Goal: Obtain resource: Download file/media

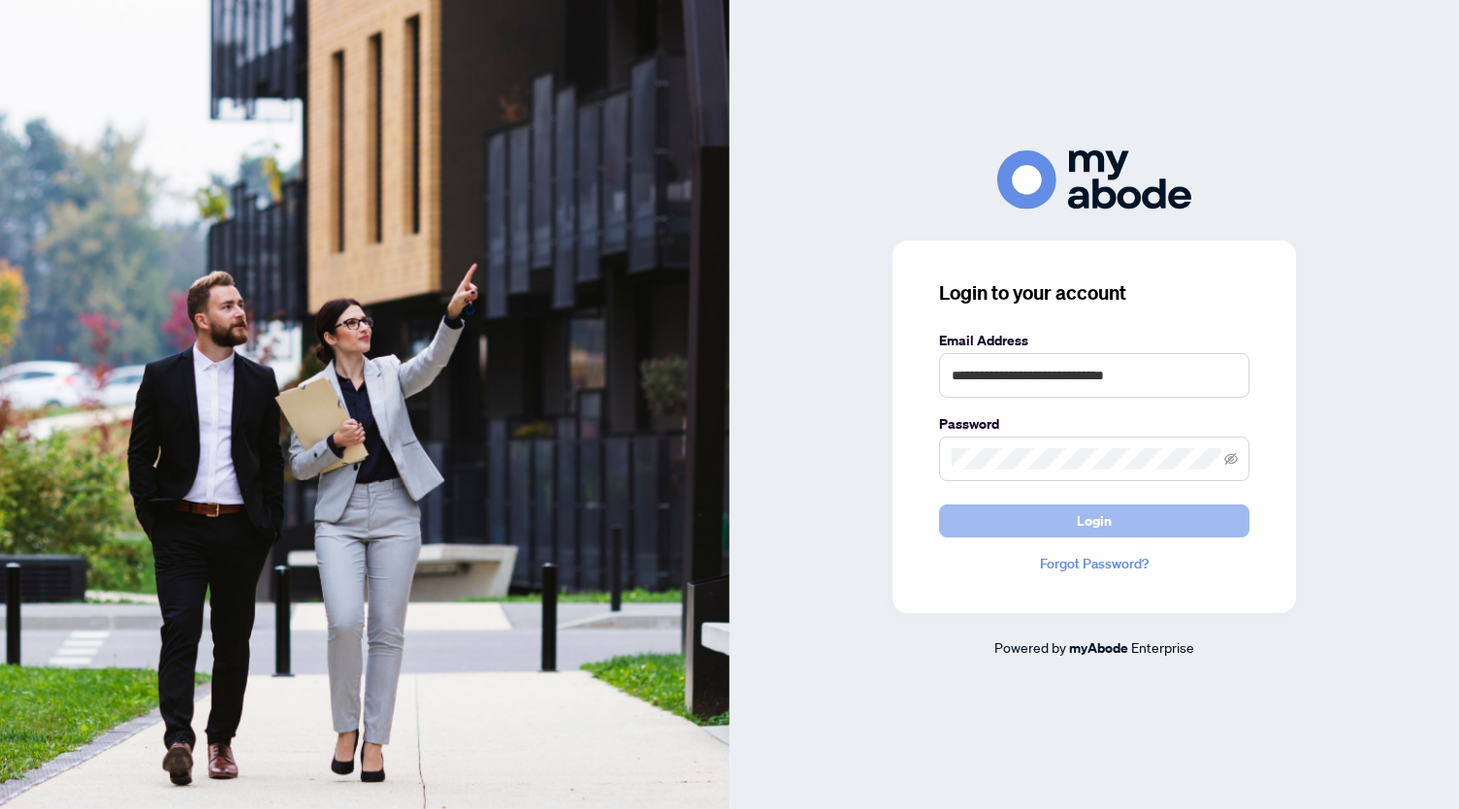
click at [1062, 533] on button "Login" at bounding box center [1094, 521] width 310 height 33
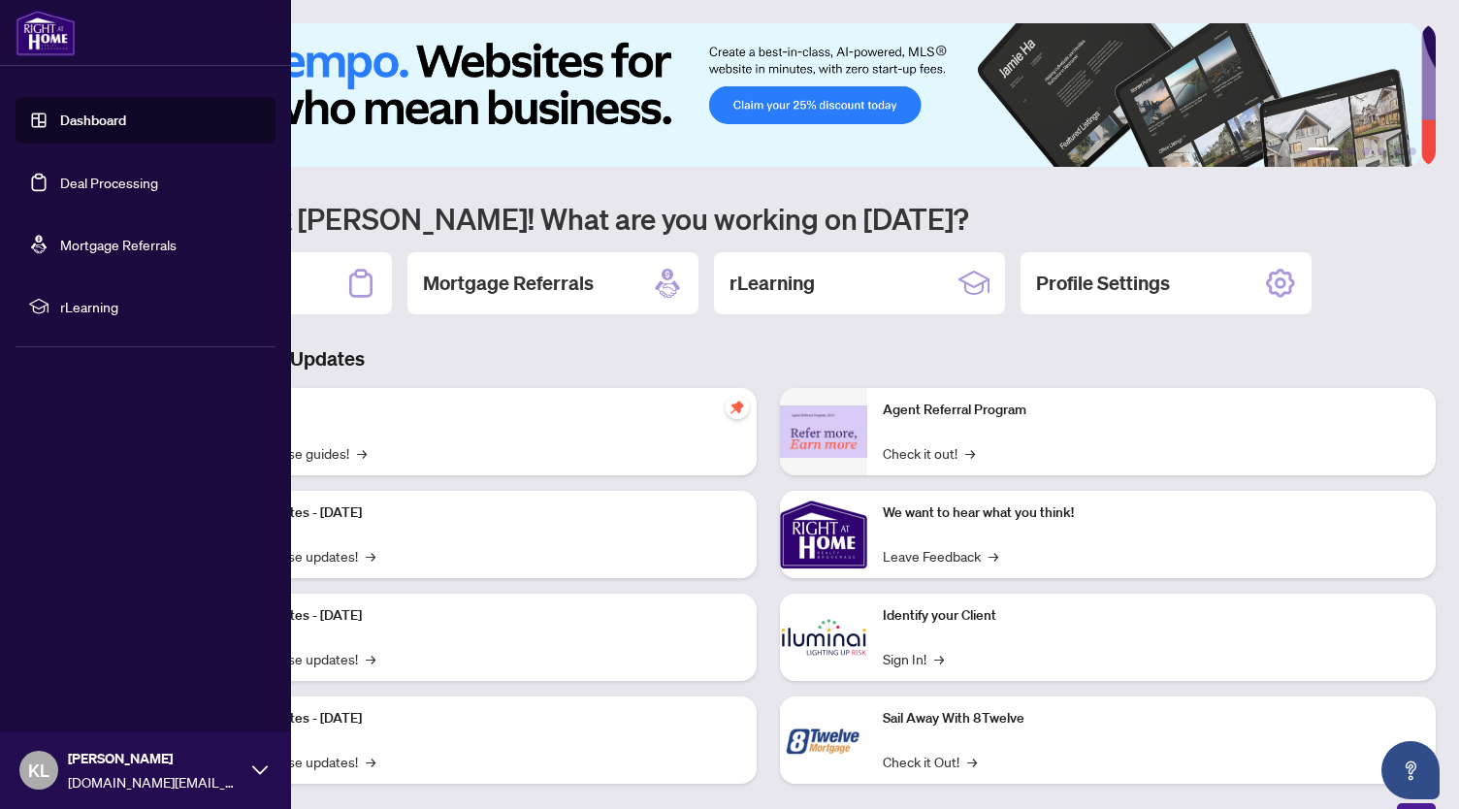
click at [77, 191] on link "Deal Processing" at bounding box center [109, 182] width 98 height 17
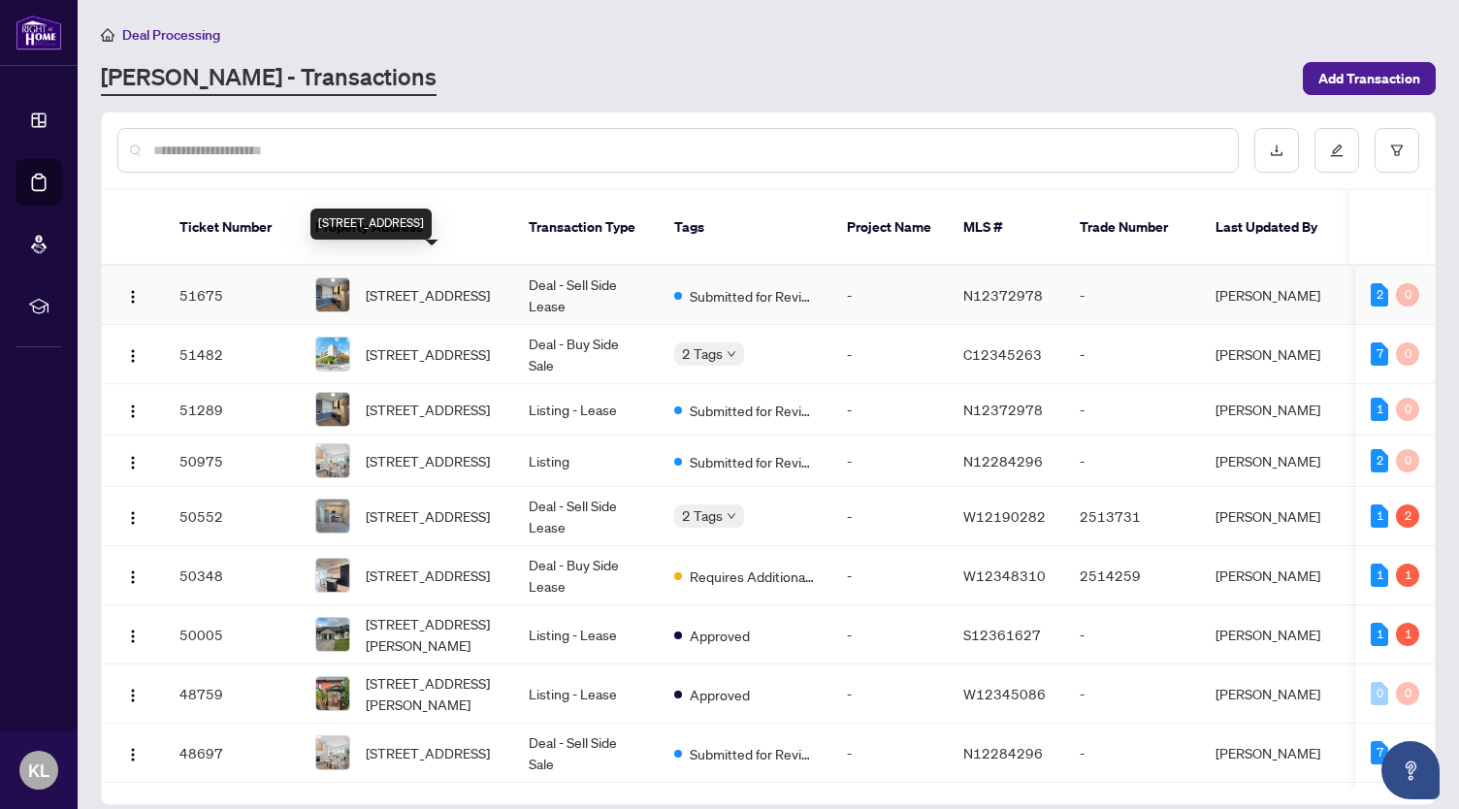
click at [444, 285] on span "[STREET_ADDRESS]" at bounding box center [428, 294] width 124 height 21
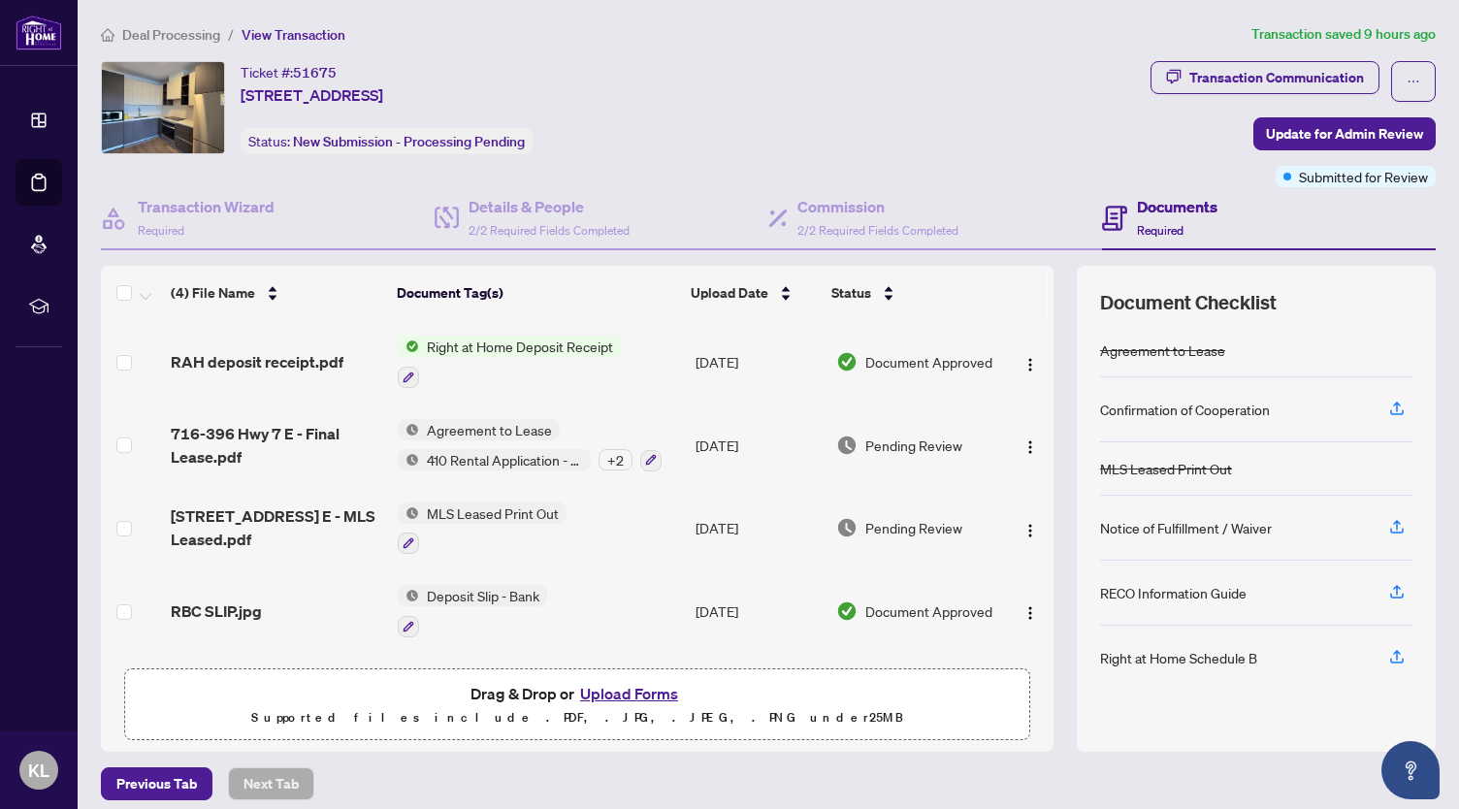
scroll to position [11, 0]
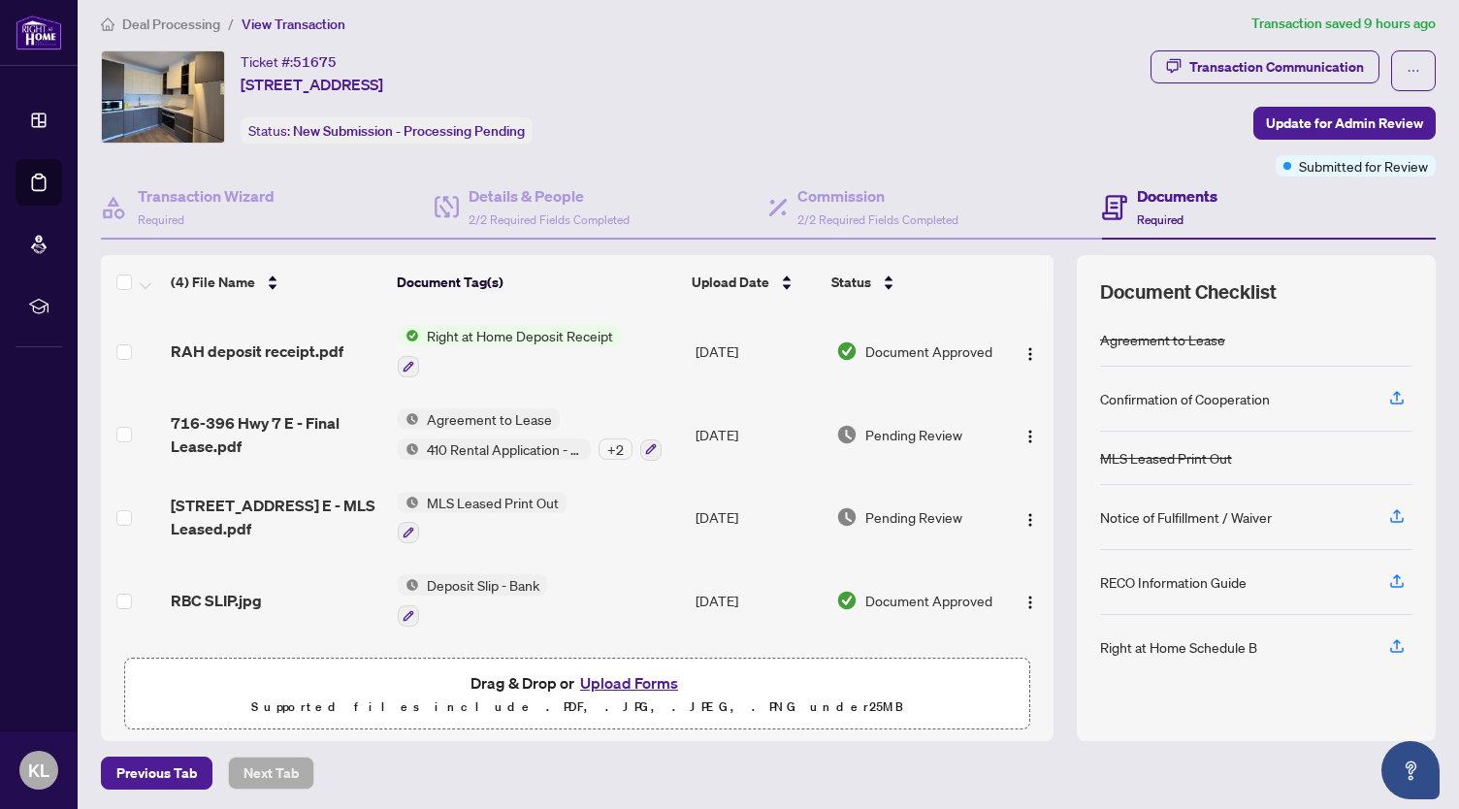
click at [594, 333] on span "Right at Home Deposit Receipt" at bounding box center [520, 335] width 202 height 21
click at [286, 344] on span "RAH deposit receipt.pdf" at bounding box center [257, 351] width 173 height 23
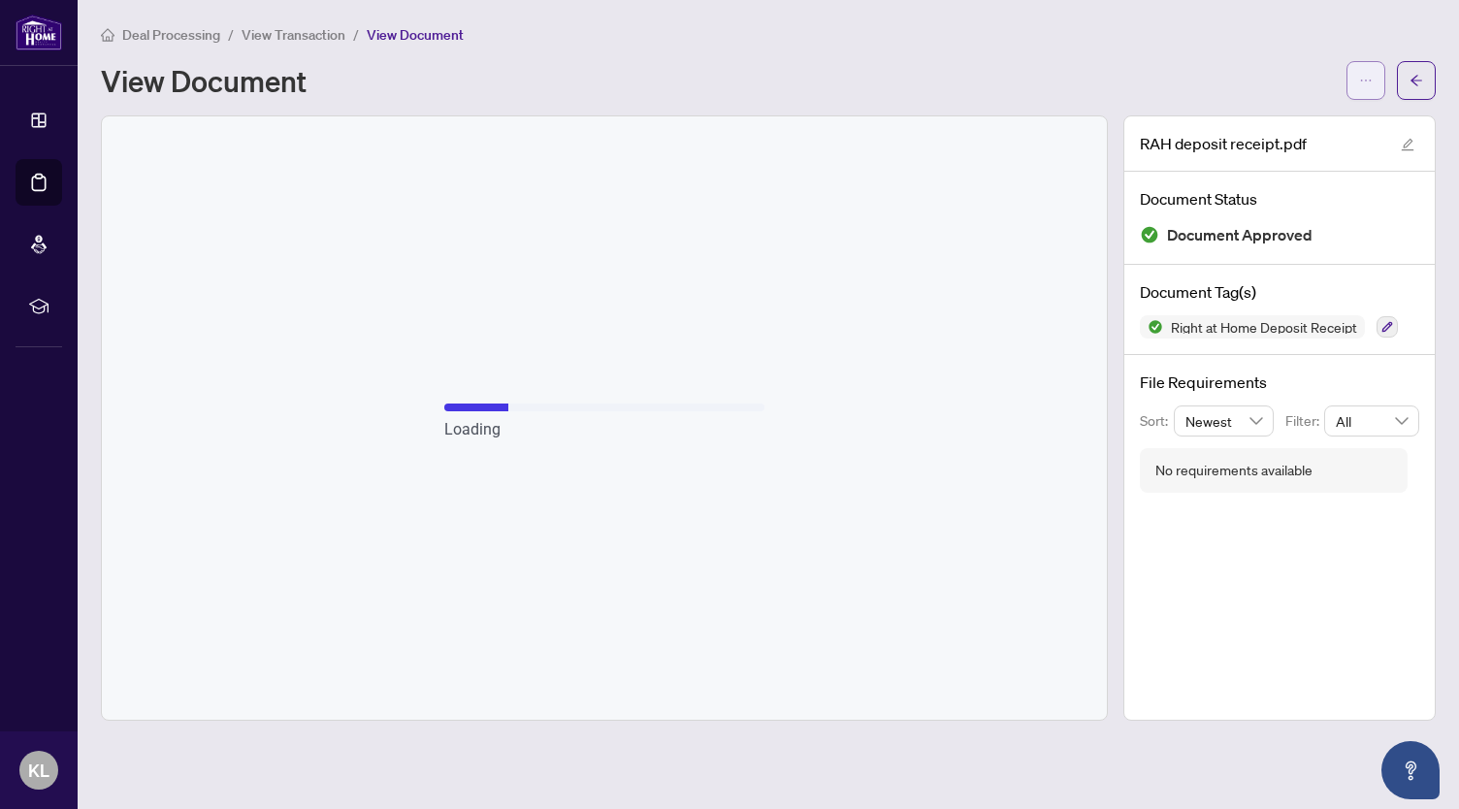
click at [1358, 67] on button "button" at bounding box center [1366, 80] width 39 height 39
click at [1262, 115] on span "Download" at bounding box center [1296, 122] width 147 height 21
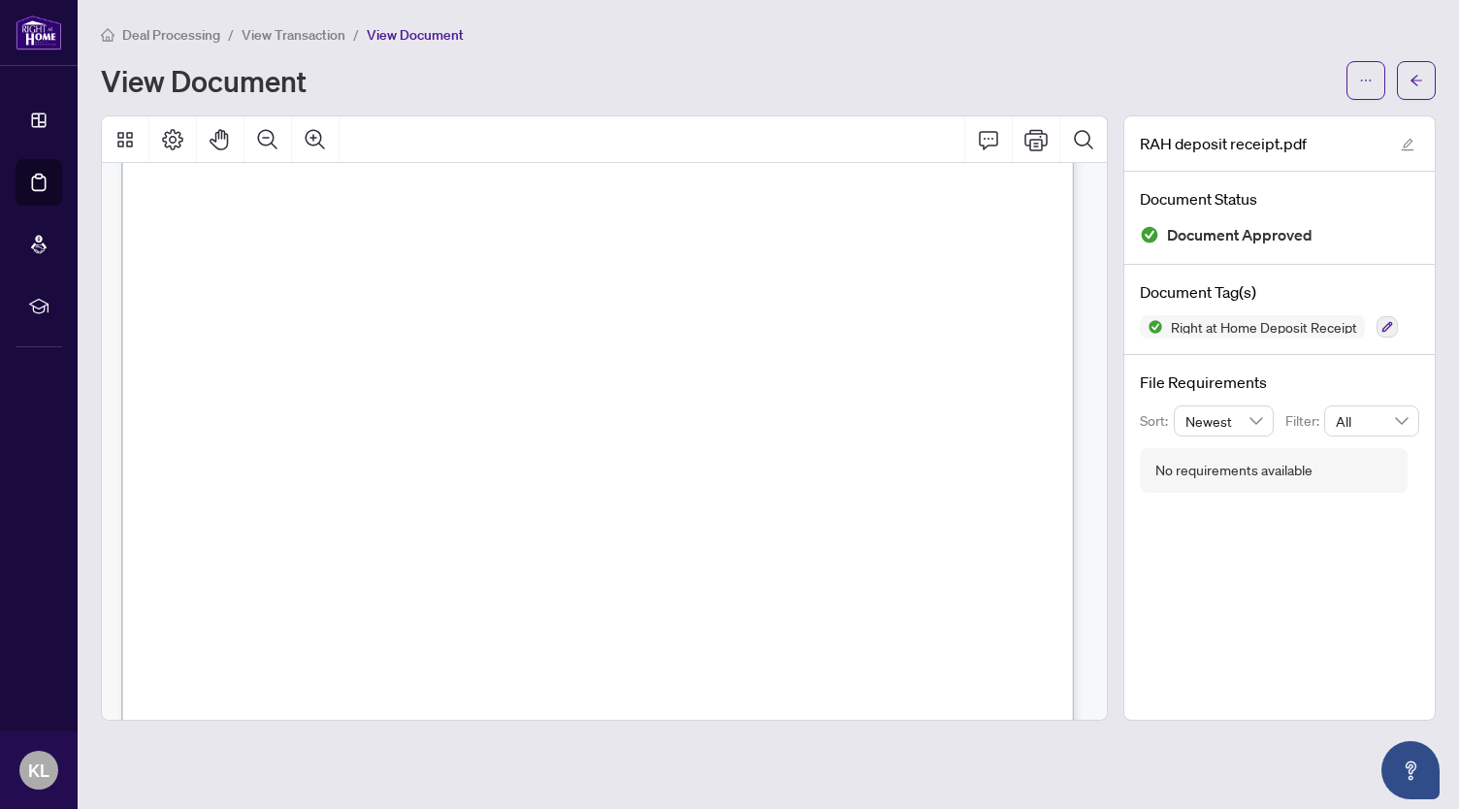
scroll to position [287, 0]
click at [1422, 74] on icon "arrow-left" at bounding box center [1417, 81] width 14 height 14
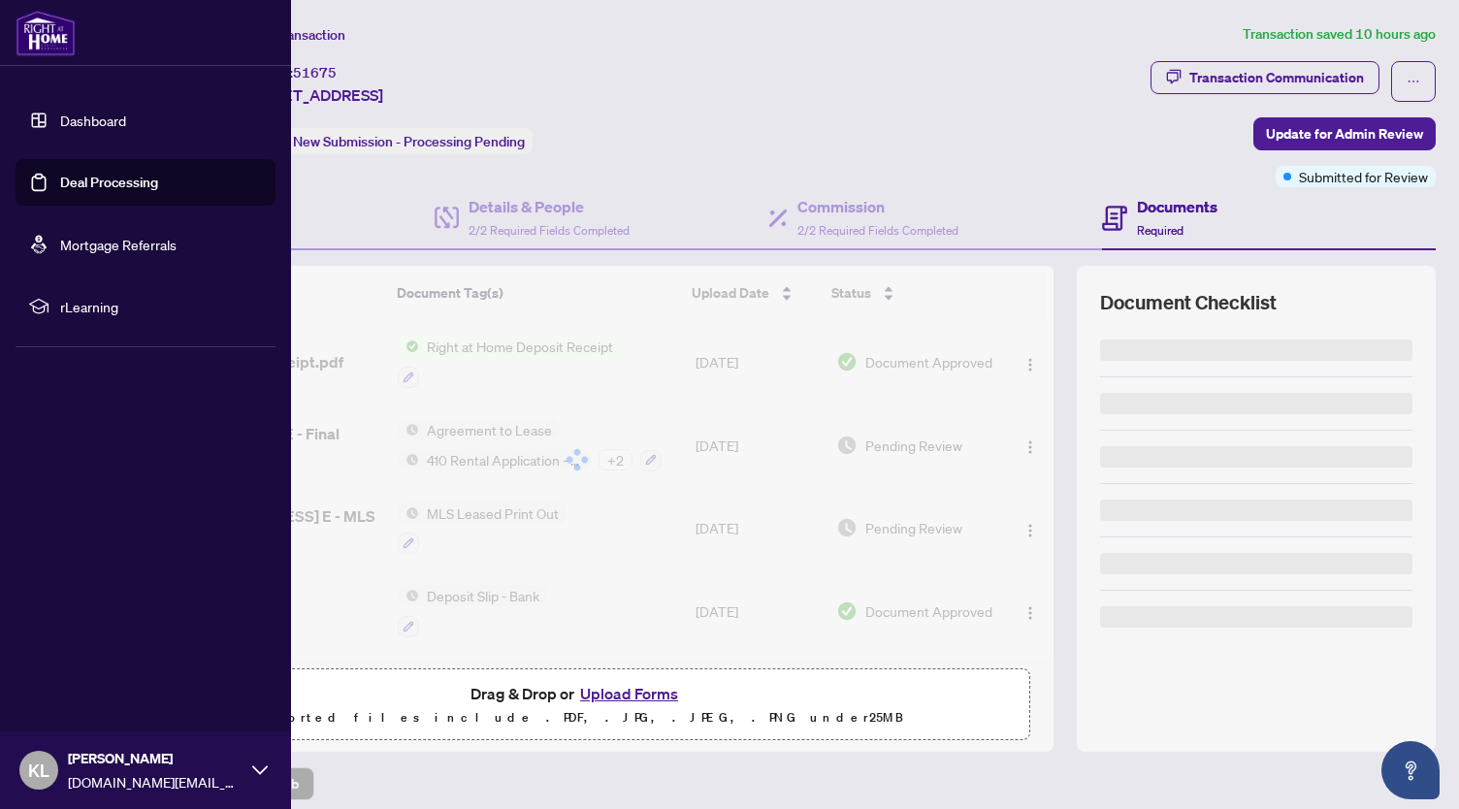
click at [60, 180] on link "Deal Processing" at bounding box center [109, 182] width 98 height 17
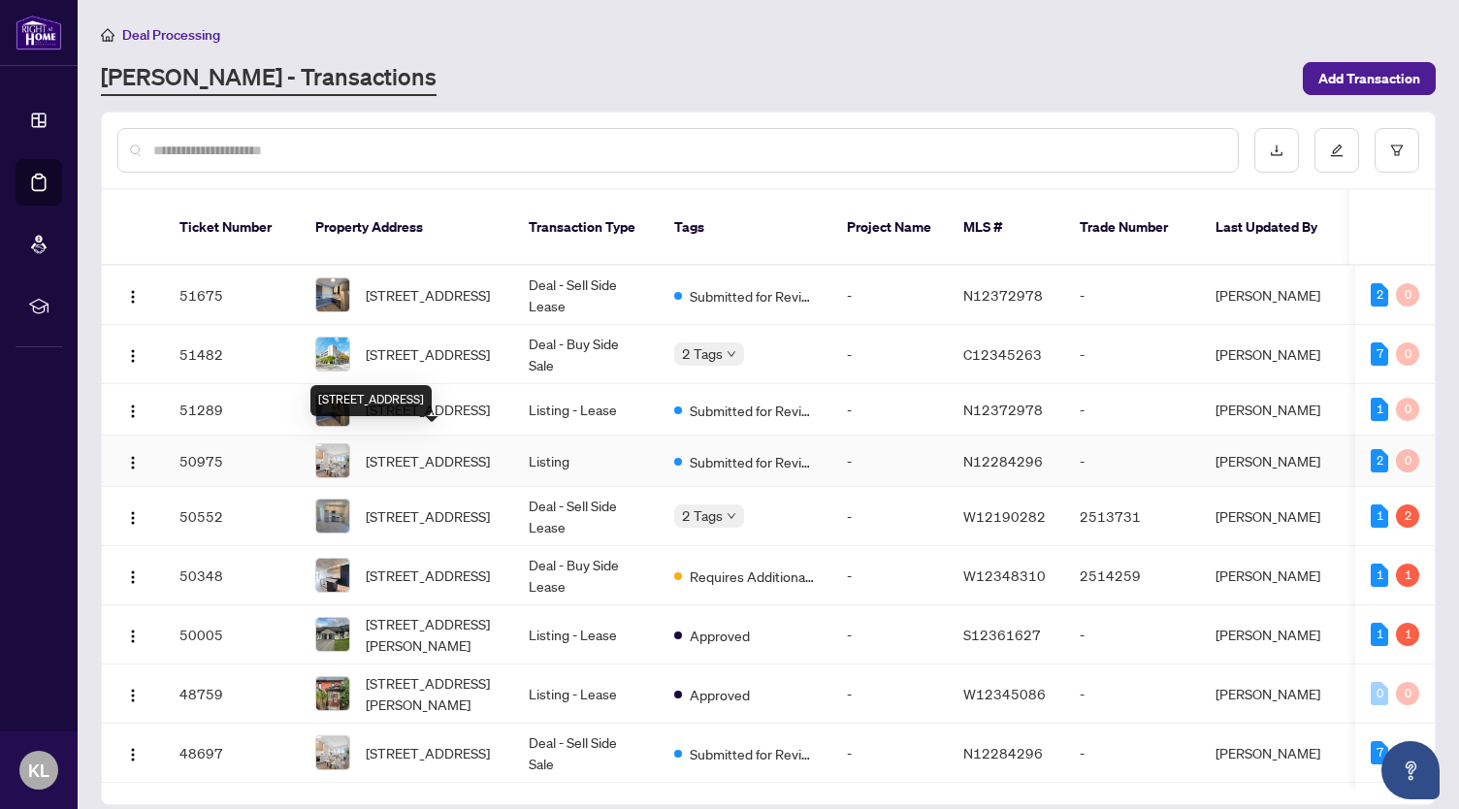
click at [423, 465] on span "[STREET_ADDRESS]" at bounding box center [428, 460] width 124 height 21
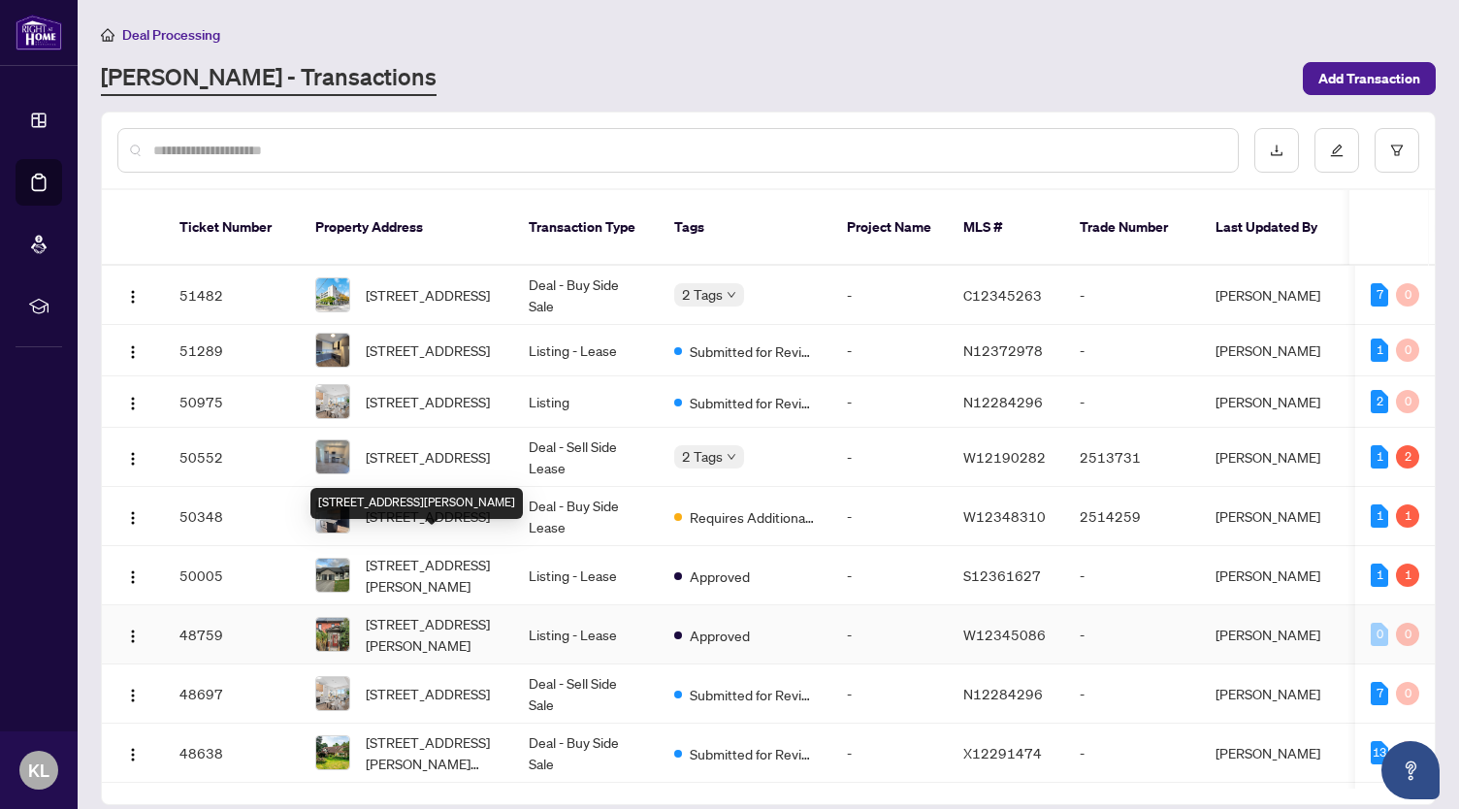
scroll to position [74, 0]
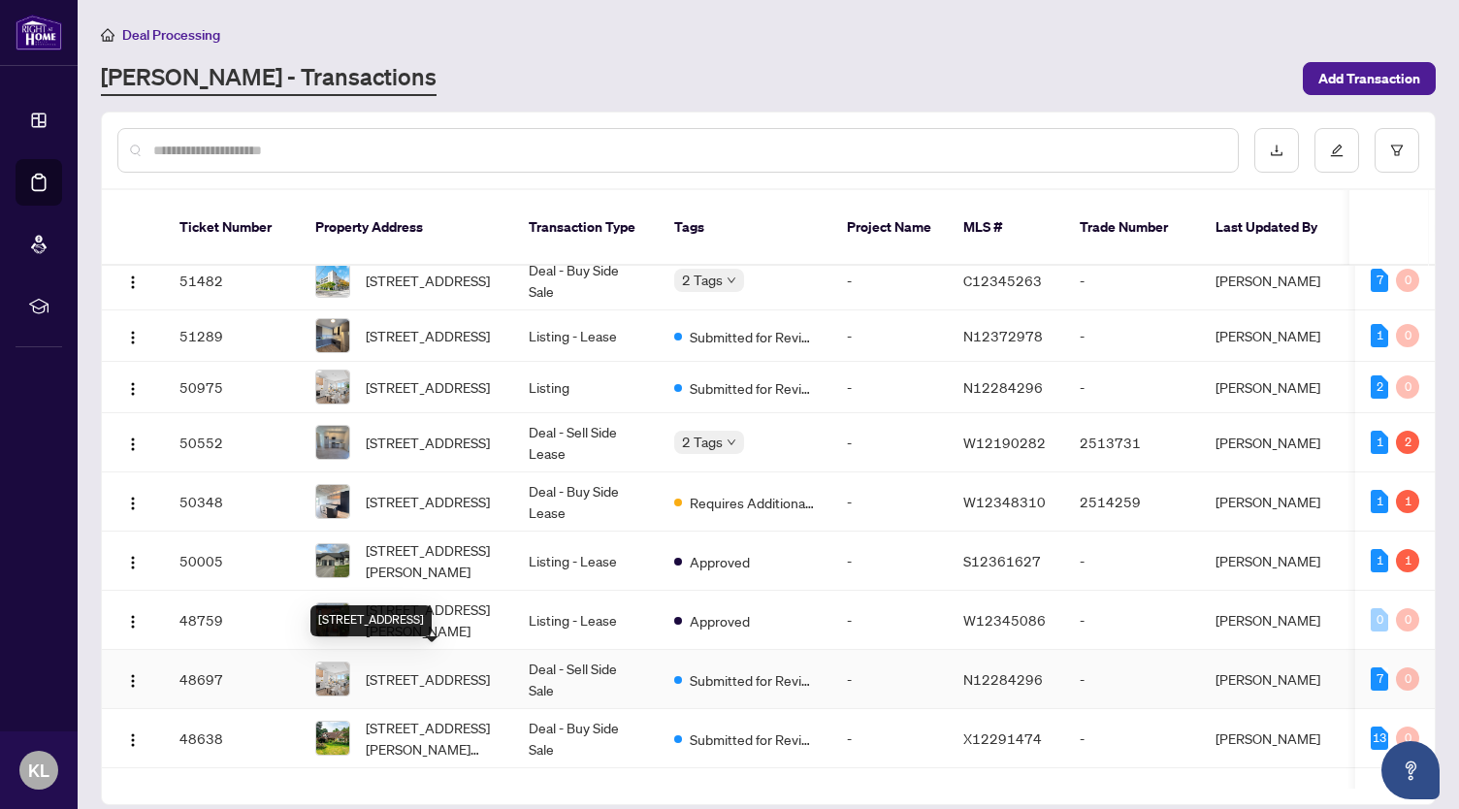
click at [444, 669] on span "[STREET_ADDRESS]" at bounding box center [428, 679] width 124 height 21
